Goal: Information Seeking & Learning: Learn about a topic

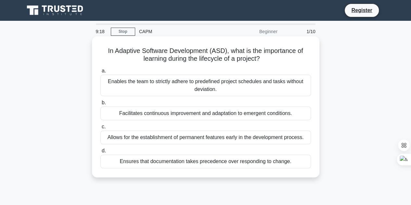
click at [197, 84] on div "Enables the team to strictly adhere to predefined project schedules and tasks w…" at bounding box center [205, 85] width 211 height 21
click at [100, 73] on input "a. Enables the team to strictly adhere to predefined project schedules and task…" at bounding box center [100, 71] width 0 height 4
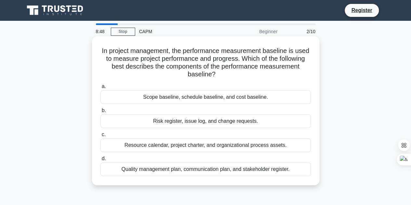
click at [149, 98] on div "Scope baseline, schedule baseline, and cost baseline." at bounding box center [205, 97] width 211 height 14
click at [100, 89] on input "a. Scope baseline, schedule baseline, and cost baseline." at bounding box center [100, 86] width 0 height 4
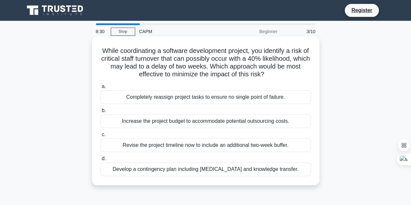
click at [179, 147] on div "Revise the project timeline now to include an additional two-week buffer." at bounding box center [205, 145] width 211 height 14
click at [100, 137] on input "c. Revise the project timeline now to include an additional two-week buffer." at bounding box center [100, 135] width 0 height 4
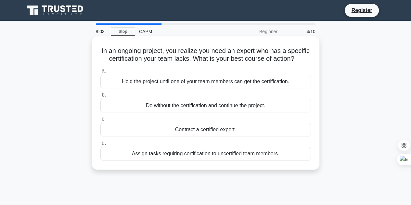
click at [210, 161] on div "Assign tasks requiring certification to uncertified team members." at bounding box center [205, 154] width 211 height 14
click at [100, 145] on input "d. Assign tasks requiring certification to uncertified team members." at bounding box center [100, 143] width 0 height 4
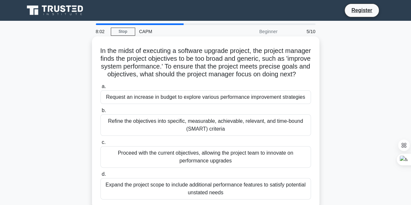
scroll to position [32, 0]
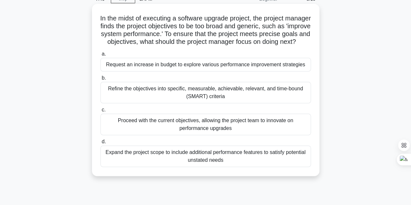
click at [274, 94] on div "Refine the objectives into specific, measurable, achievable, relevant, and time…" at bounding box center [205, 92] width 211 height 21
click at [100, 80] on input "b. Refine the objectives into specific, measurable, achievable, relevant, and t…" at bounding box center [100, 78] width 0 height 4
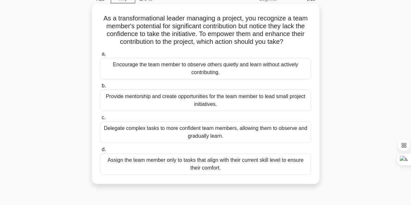
click at [253, 104] on div "Provide mentorship and create opportunities for the team member to lead small p…" at bounding box center [205, 100] width 211 height 21
click at [100, 88] on input "b. Provide mentorship and create opportunities for the team member to lead smal…" at bounding box center [100, 86] width 0 height 4
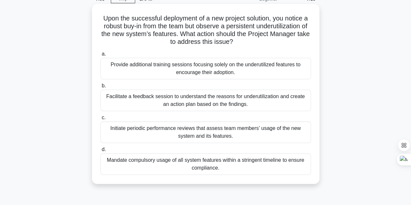
click at [249, 105] on div "Facilitate a feedback session to understand the reasons for underutilization an…" at bounding box center [205, 100] width 211 height 21
click at [100, 88] on input "b. Facilitate a feedback session to understand the reasons for underutilization…" at bounding box center [100, 86] width 0 height 4
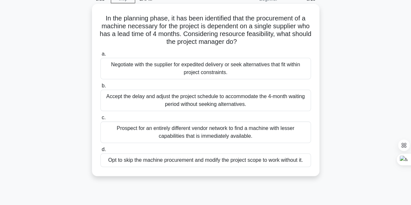
click at [229, 103] on div "Accept the delay and adjust the project schedule to accommodate the 4-month wai…" at bounding box center [205, 100] width 211 height 21
click at [100, 88] on input "b. Accept the delay and adjust the project schedule to accommodate the 4-month …" at bounding box center [100, 86] width 0 height 4
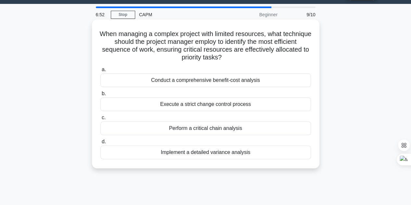
scroll to position [0, 0]
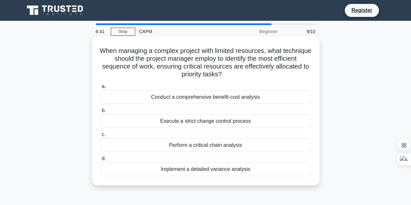
click at [270, 99] on div "Conduct a comprehensive benefit-cost analysis" at bounding box center [205, 97] width 211 height 14
click at [100, 89] on input "a. Conduct a comprehensive benefit-cost analysis" at bounding box center [100, 86] width 0 height 4
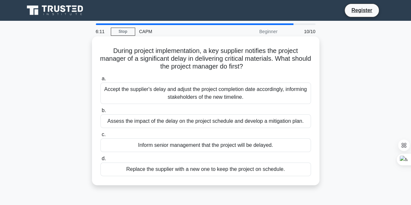
click at [208, 171] on div "Replace the supplier with a new one to keep the project on schedule." at bounding box center [205, 169] width 211 height 14
click at [100, 161] on input "d. Replace the supplier with a new one to keep the project on schedule." at bounding box center [100, 159] width 0 height 4
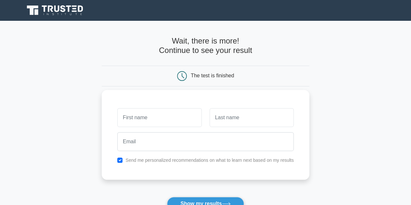
click at [164, 115] on input "text" at bounding box center [159, 117] width 84 height 19
type input "[PERSON_NAME]"
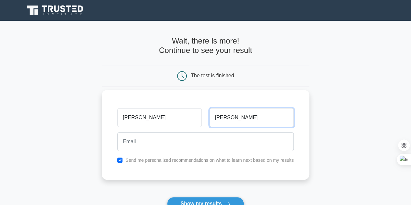
type input "Lee"
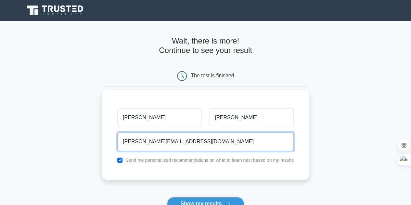
type input "lee.jessie63@gmail.com"
click at [167, 197] on button "Show my results" at bounding box center [205, 204] width 77 height 14
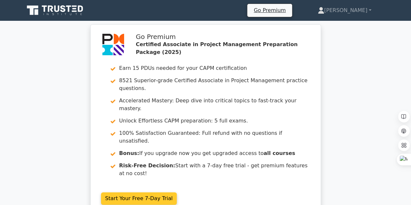
click at [143, 192] on link "Start Your Free 7-Day Trial" at bounding box center [139, 198] width 76 height 12
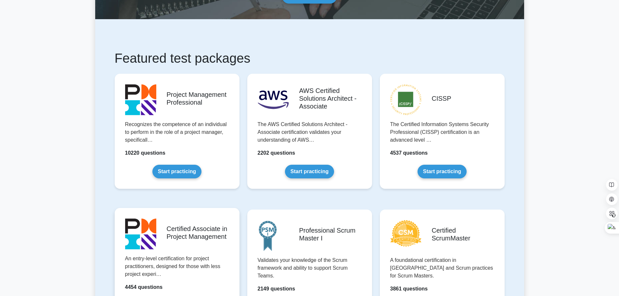
scroll to position [162, 0]
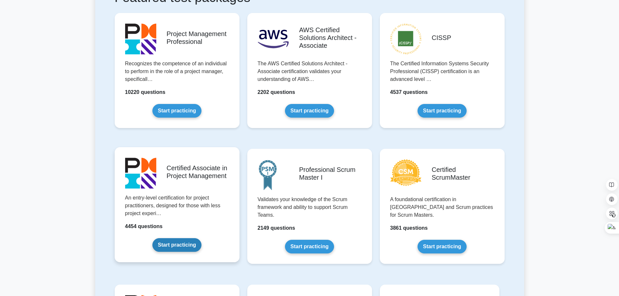
click at [172, 240] on link "Start practicing" at bounding box center [176, 245] width 49 height 14
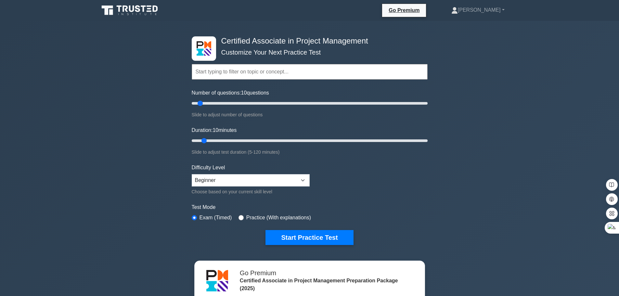
click at [292, 77] on input "text" at bounding box center [310, 72] width 236 height 16
click at [300, 242] on button "Start Practice Test" at bounding box center [309, 237] width 88 height 15
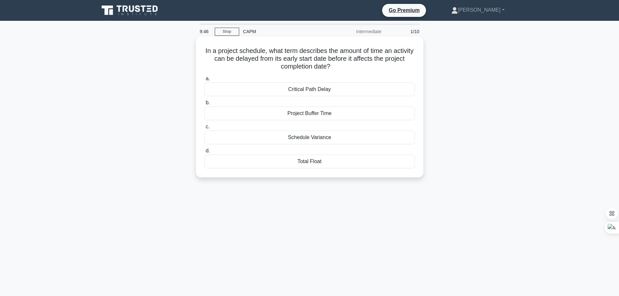
click at [337, 165] on div "Total Float" at bounding box center [309, 162] width 211 height 14
click at [204, 153] on input "d. Total Float" at bounding box center [204, 151] width 0 height 4
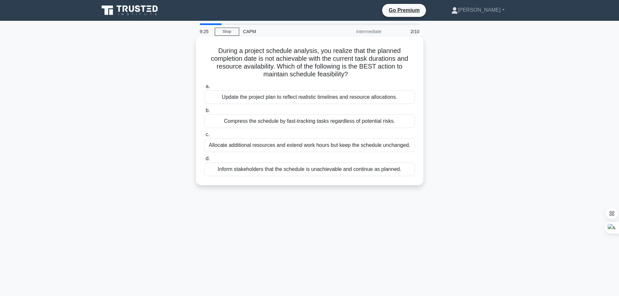
click at [343, 99] on div "Update the project plan to reflect realistic timelines and resource allocations." at bounding box center [309, 97] width 211 height 14
click at [204, 89] on input "a. Update the project plan to reflect realistic timelines and resource allocati…" at bounding box center [204, 86] width 0 height 4
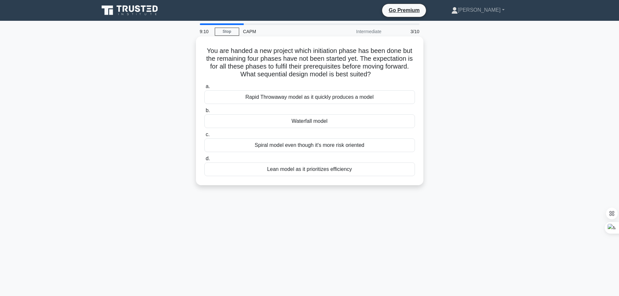
click at [315, 168] on div "Lean model as it prioritizes efficiency" at bounding box center [309, 169] width 211 height 14
click at [204, 161] on input "d. Lean model as it prioritizes efficiency" at bounding box center [204, 159] width 0 height 4
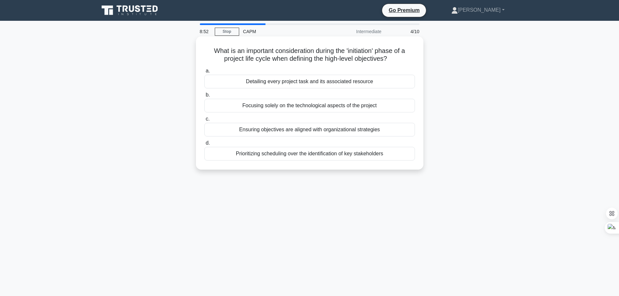
click at [369, 81] on div "Detailing every project task and its associated resource" at bounding box center [309, 82] width 211 height 14
click at [204, 73] on input "a. Detailing every project task and its associated resource" at bounding box center [204, 71] width 0 height 4
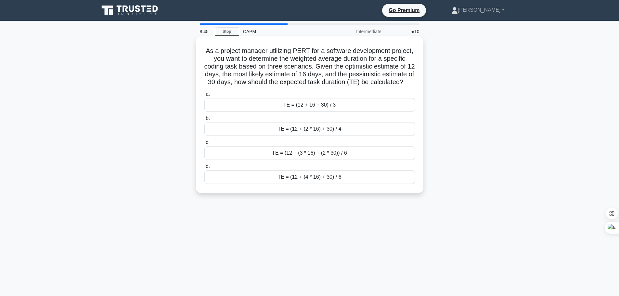
click at [342, 112] on div "TE = (12 + 16 + 30) / 3" at bounding box center [309, 105] width 211 height 14
click at [204, 97] on input "a. TE = (12 + 16 + 30) / 3" at bounding box center [204, 94] width 0 height 4
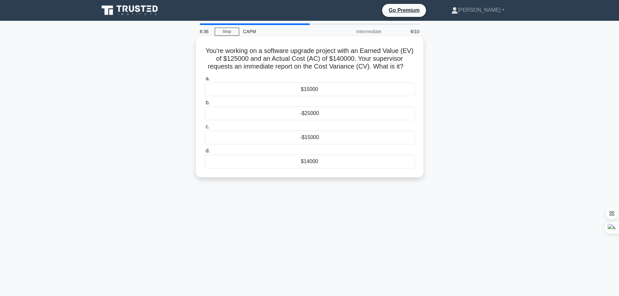
click at [352, 96] on div "$15000" at bounding box center [309, 90] width 211 height 14
click at [204, 81] on input "a. $15000" at bounding box center [204, 79] width 0 height 4
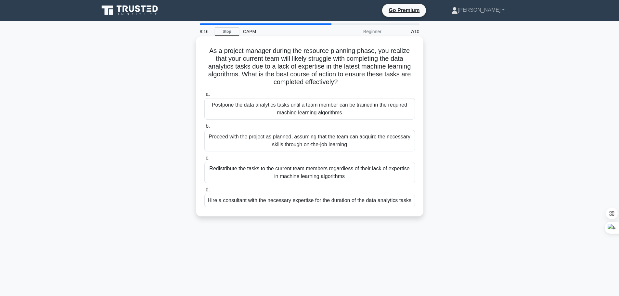
click at [365, 116] on div "Postpone the data analytics tasks until a team member can be trained in the req…" at bounding box center [309, 108] width 211 height 21
click at [204, 97] on input "a. Postpone the data analytics tasks until a team member can be trained in the …" at bounding box center [204, 94] width 0 height 4
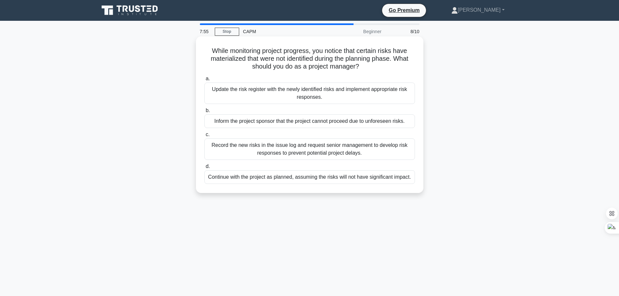
click at [356, 96] on div "Update the risk register with the newly identified risks and implement appropri…" at bounding box center [309, 93] width 211 height 21
click at [204, 81] on input "a. Update the risk register with the newly identified risks and implement appro…" at bounding box center [204, 79] width 0 height 4
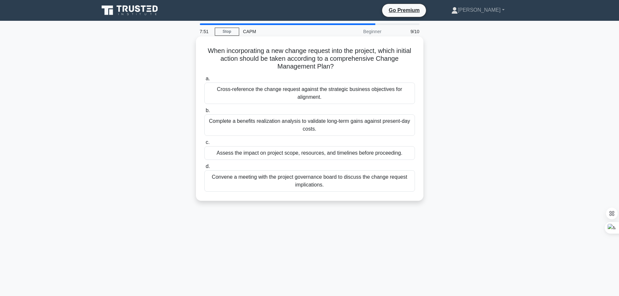
click at [361, 99] on div "Cross-reference the change request against the strategic business objectives fo…" at bounding box center [309, 93] width 211 height 21
click at [204, 81] on input "a. Cross-reference the change request against the strategic business objectives…" at bounding box center [204, 79] width 0 height 4
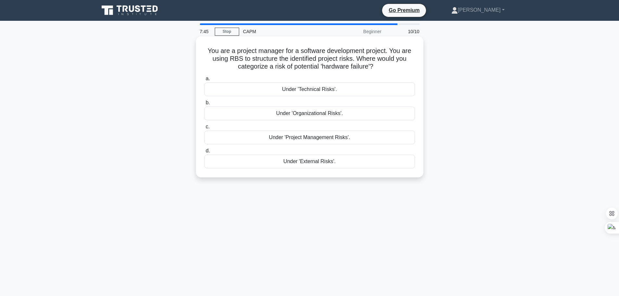
click at [339, 164] on div "Under 'External Risks'." at bounding box center [309, 162] width 211 height 14
click at [204, 153] on input "d. Under 'External Risks'." at bounding box center [204, 151] width 0 height 4
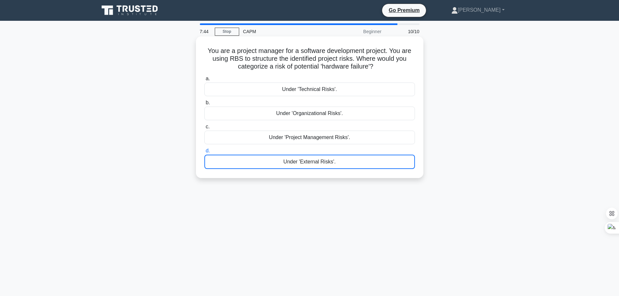
click at [339, 164] on div "Under 'External Risks'." at bounding box center [309, 162] width 211 height 14
click at [204, 153] on input "d. Under 'External Risks'." at bounding box center [204, 151] width 0 height 4
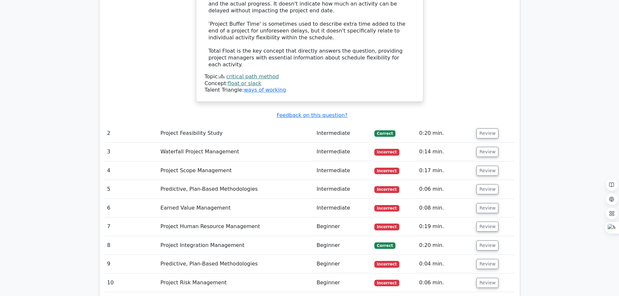
scroll to position [0, 4]
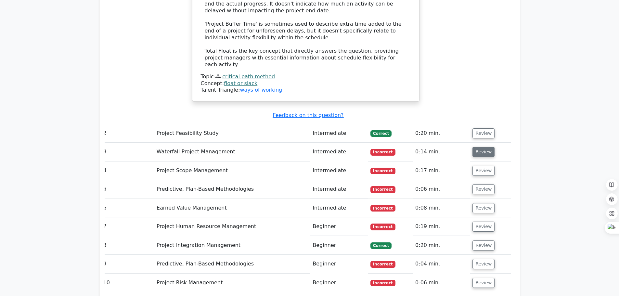
click at [485, 147] on button "Review" at bounding box center [483, 152] width 22 height 10
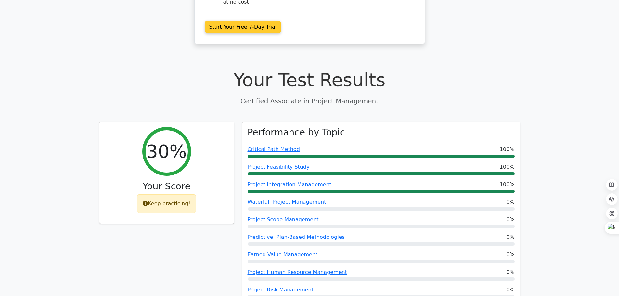
scroll to position [0, 0]
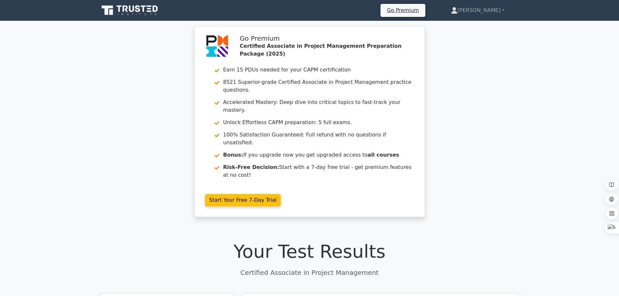
click at [132, 6] on icon at bounding box center [130, 10] width 62 height 12
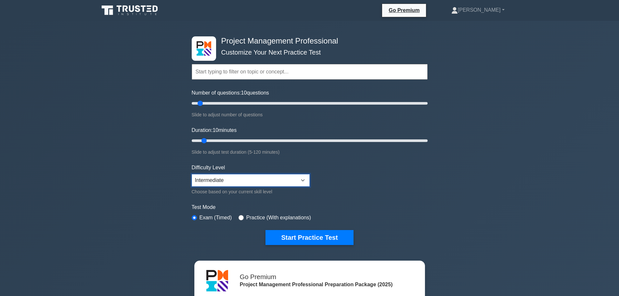
click at [223, 184] on select "Beginner Intermediate Expert" at bounding box center [251, 180] width 118 height 12
click at [252, 214] on label "Practice (With explanations)" at bounding box center [278, 218] width 65 height 8
click at [253, 215] on label "Practice (With explanations)" at bounding box center [278, 218] width 65 height 8
click at [241, 216] on input "radio" at bounding box center [241, 217] width 5 height 5
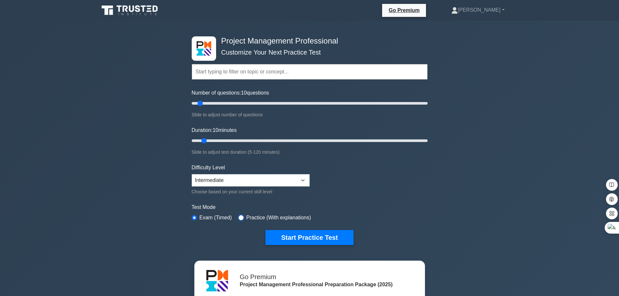
radio input "true"
click at [291, 239] on button "Start Practice Test" at bounding box center [309, 237] width 88 height 15
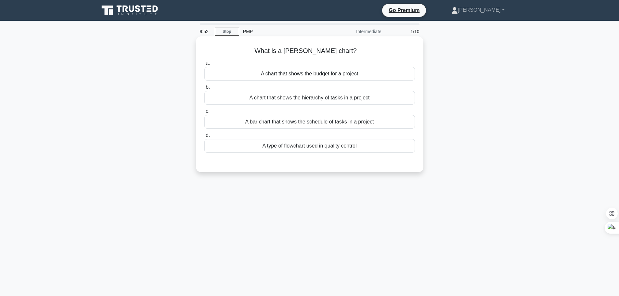
click at [277, 125] on div "A bar chart that shows the schedule of tasks in a project" at bounding box center [309, 122] width 211 height 14
click at [204, 113] on input "c. A bar chart that shows the schedule of tasks in a project" at bounding box center [204, 111] width 0 height 4
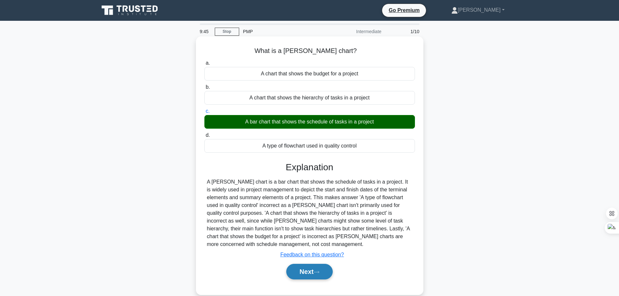
click at [318, 265] on button "Next" at bounding box center [309, 272] width 46 height 16
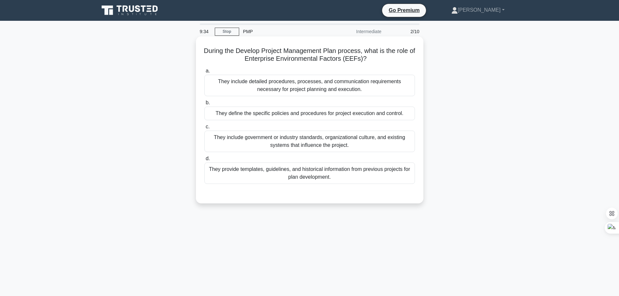
click at [312, 87] on div "They include detailed procedures, processes, and communication requirements nec…" at bounding box center [309, 85] width 211 height 21
click at [204, 73] on input "a. They include detailed procedures, processes, and communication requirements …" at bounding box center [204, 71] width 0 height 4
